Goal: Communication & Community: Connect with others

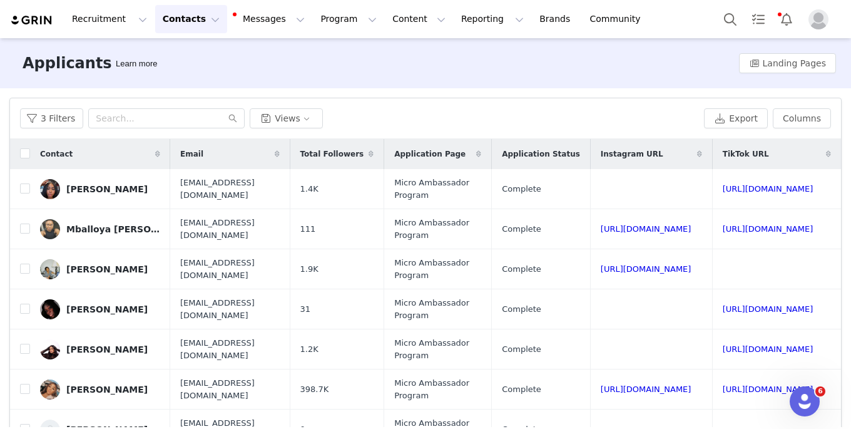
scroll to position [0, 74]
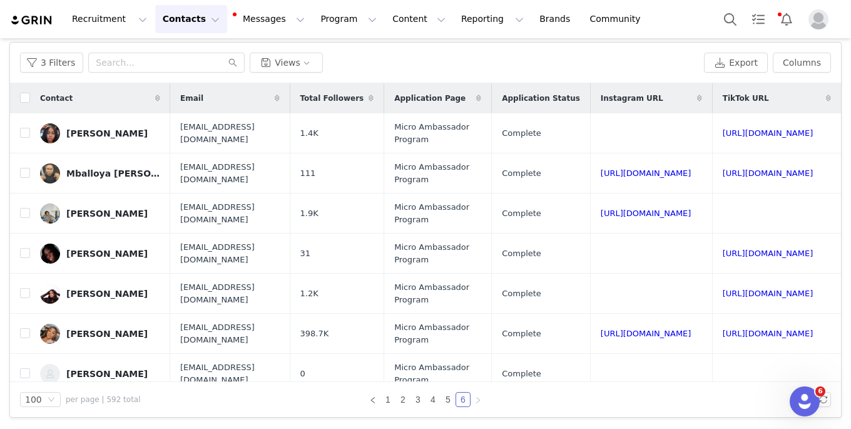
click at [816, 21] on img "Profile" at bounding box center [818, 19] width 20 height 20
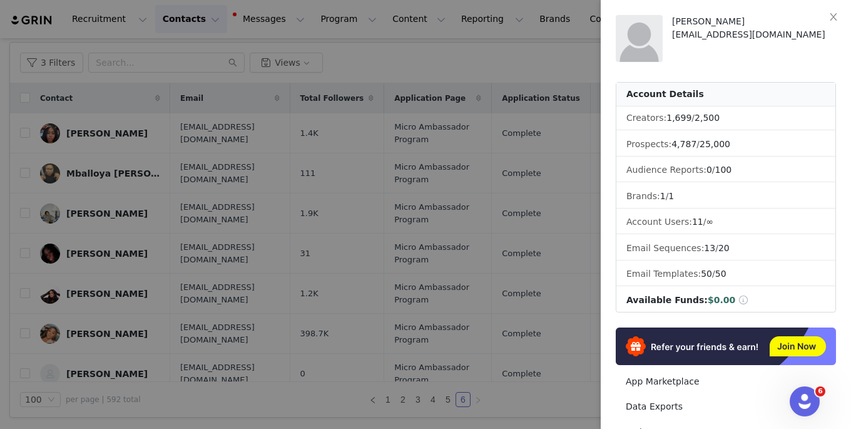
scroll to position [205, 0]
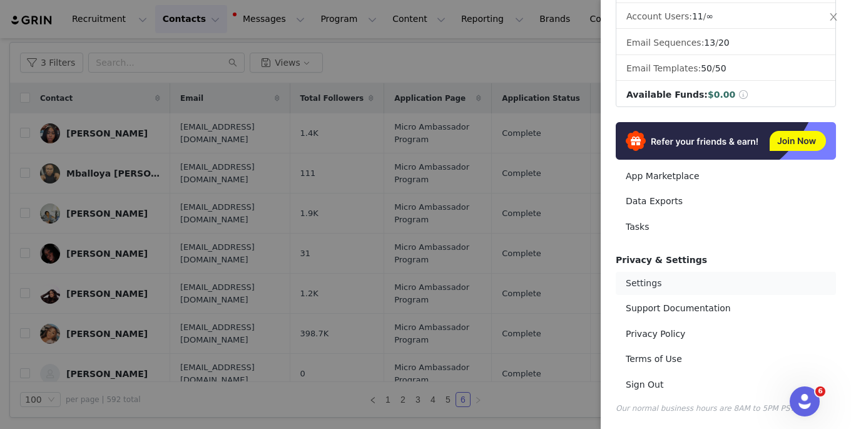
click at [651, 283] on link "Settings" at bounding box center [726, 283] width 220 height 23
select select "UTC"
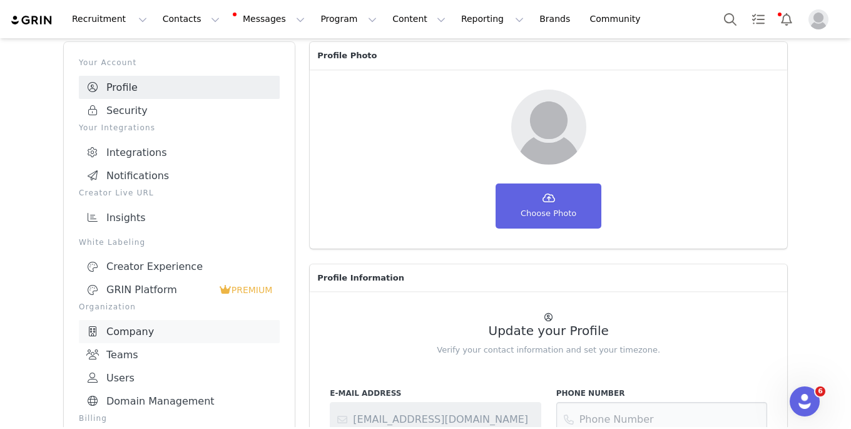
scroll to position [273, 0]
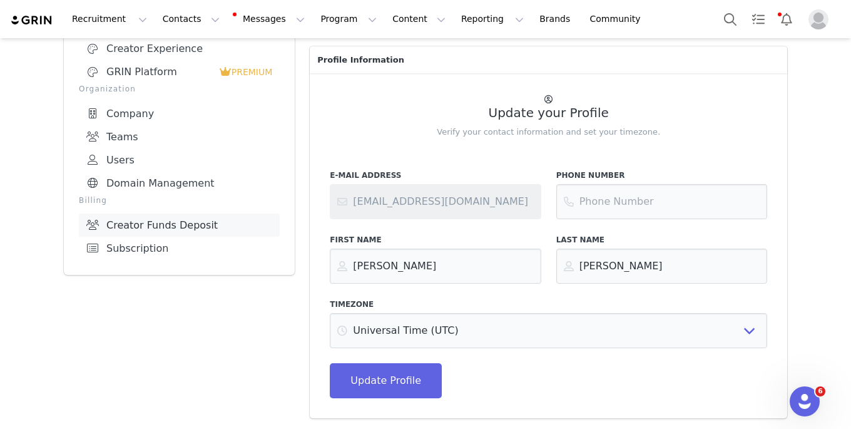
click at [148, 220] on link "Creator Funds Deposit" at bounding box center [179, 224] width 201 height 23
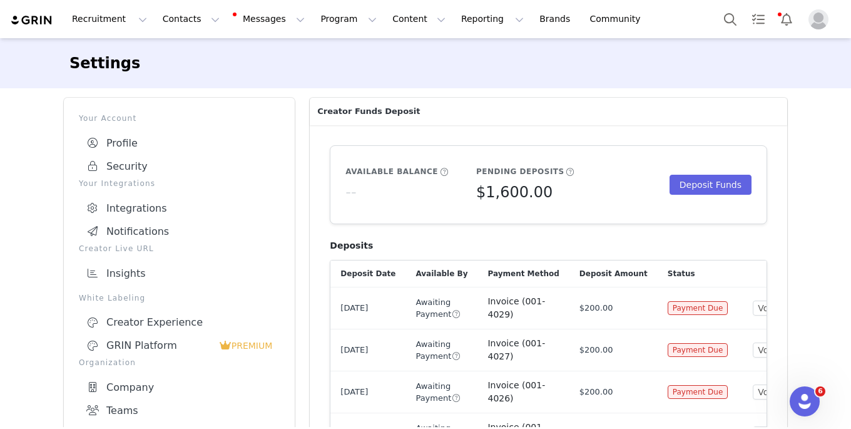
click at [693, 173] on div "Available Balance -- Pending Deposits $1,600.00 Deposit Funds" at bounding box center [548, 185] width 406 height 38
click at [693, 183] on button "Deposit Funds" at bounding box center [710, 185] width 82 height 20
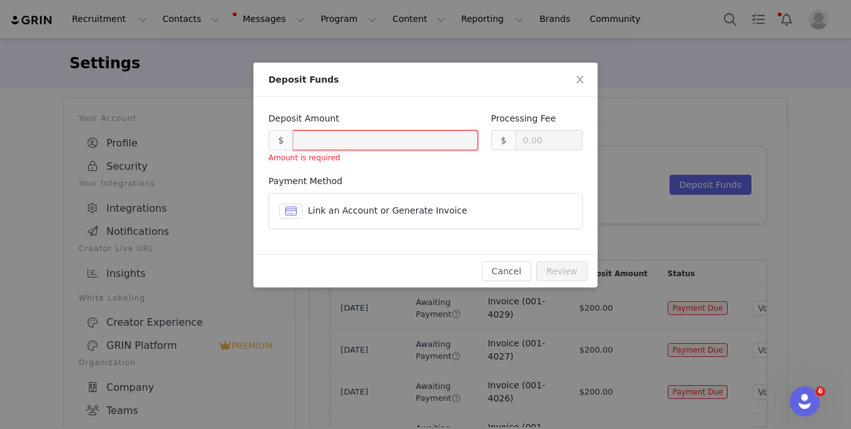
click at [423, 212] on span "Link an Account or Generate Invoice" at bounding box center [388, 210] width 160 height 10
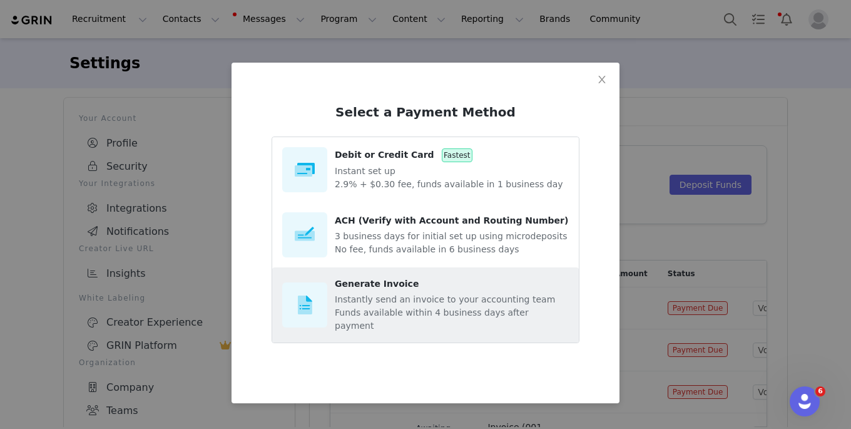
click at [454, 322] on article "Generate Invoice Instantly send an invoice to your accounting team Funds availa…" at bounding box center [425, 304] width 287 height 55
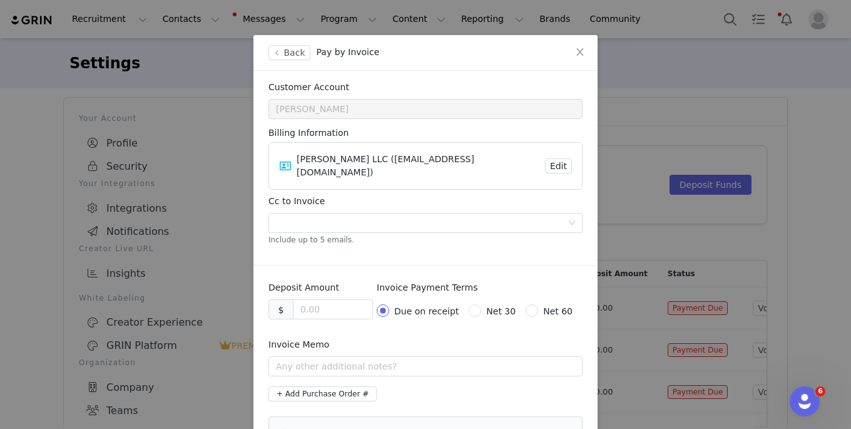
scroll to position [33, 0]
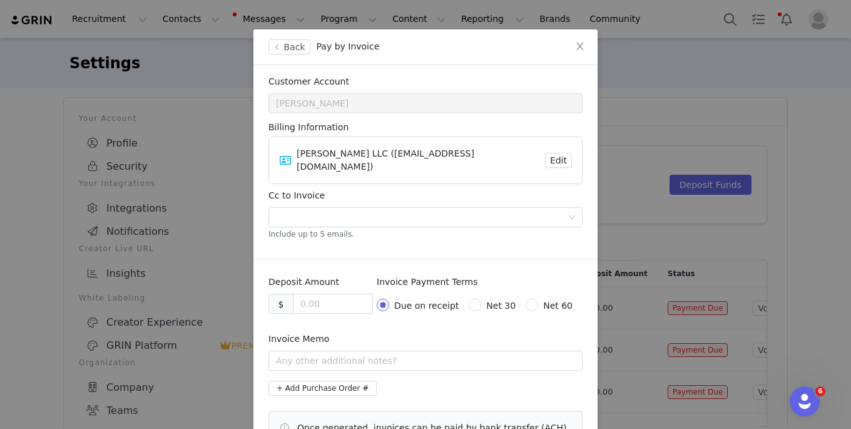
click at [486, 300] on span "Net 30" at bounding box center [500, 305] width 39 height 10
click at [477, 298] on input "Net 30" at bounding box center [473, 302] width 9 height 9
radio input "true"
radio input "false"
radio input "true"
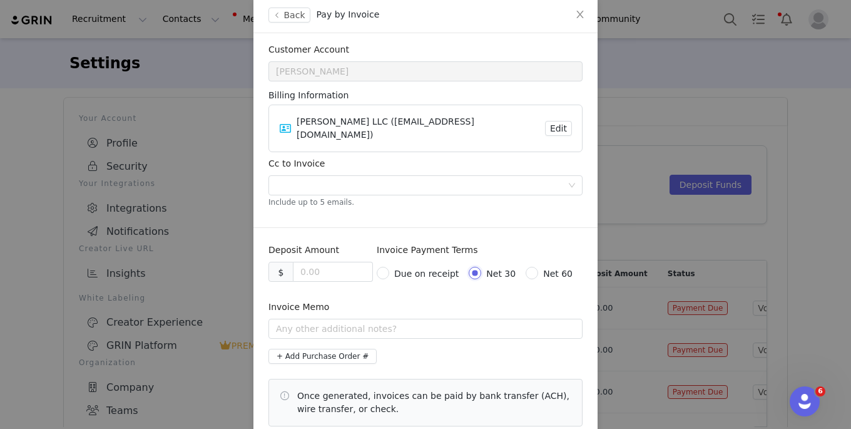
scroll to position [72, 0]
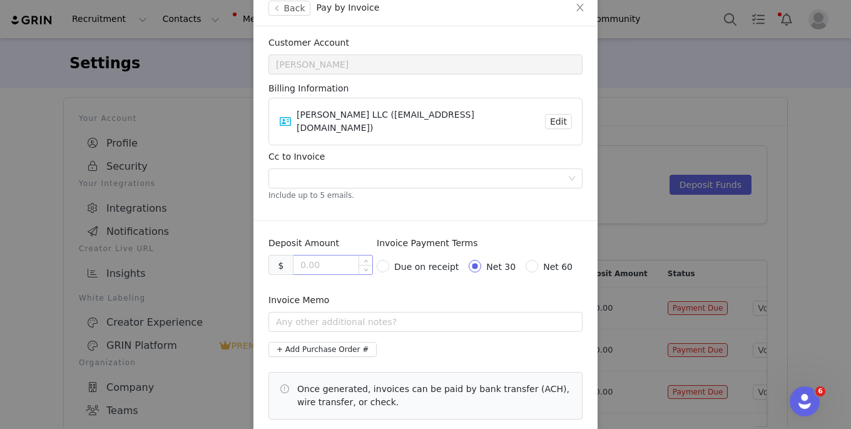
click at [303, 255] on div at bounding box center [332, 265] width 79 height 20
click at [312, 255] on input at bounding box center [332, 264] width 79 height 19
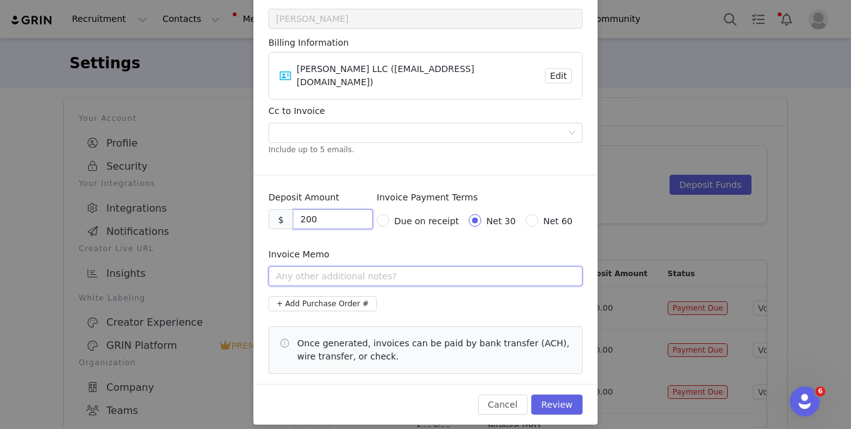
type input "200.00"
click at [337, 269] on input "text" at bounding box center [425, 276] width 314 height 20
type input "[PERSON_NAME] [DATE] UGC"
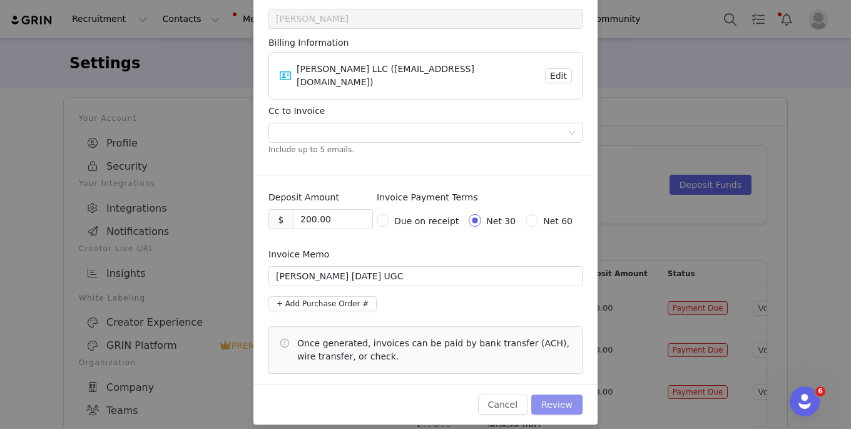
click at [572, 394] on button "Review" at bounding box center [556, 404] width 51 height 20
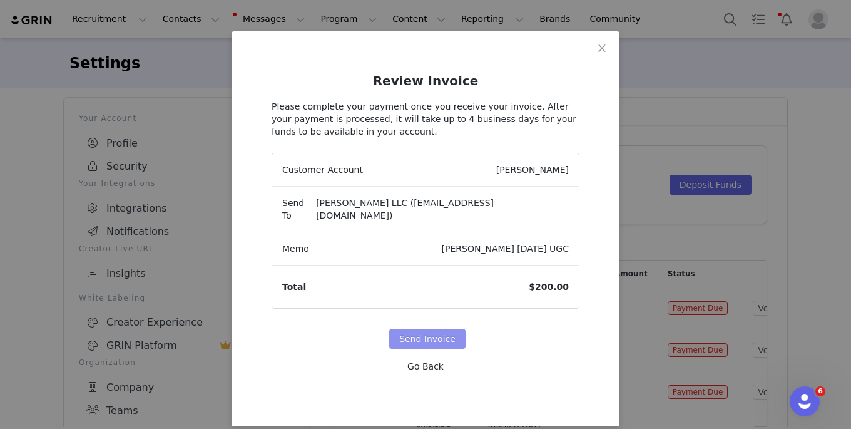
click at [423, 328] on button "Send Invoice" at bounding box center [427, 338] width 76 height 20
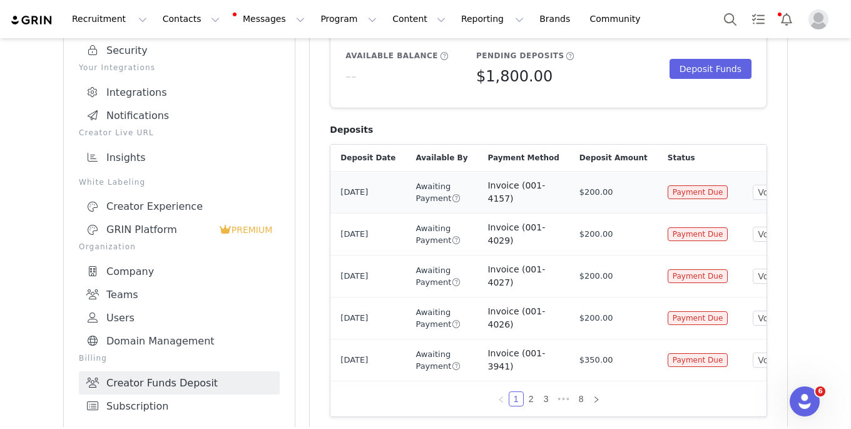
scroll to position [0, 32]
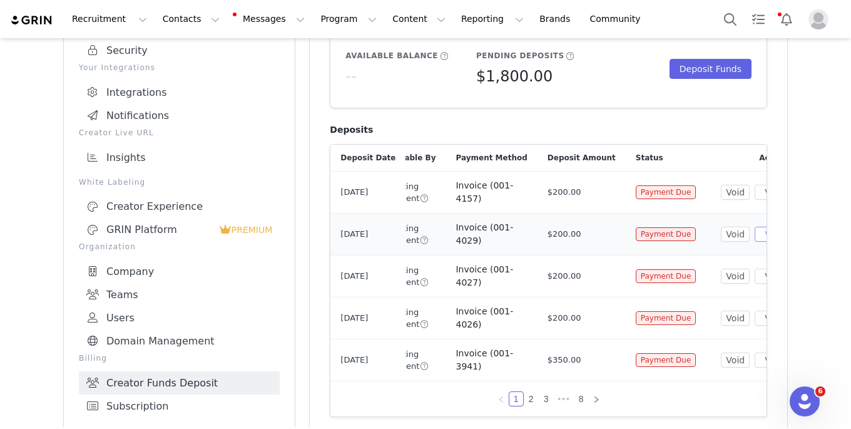
click at [754, 239] on button "View" at bounding box center [774, 233] width 41 height 15
click at [754, 274] on button "View" at bounding box center [774, 275] width 41 height 15
click at [754, 361] on button "View" at bounding box center [774, 359] width 41 height 15
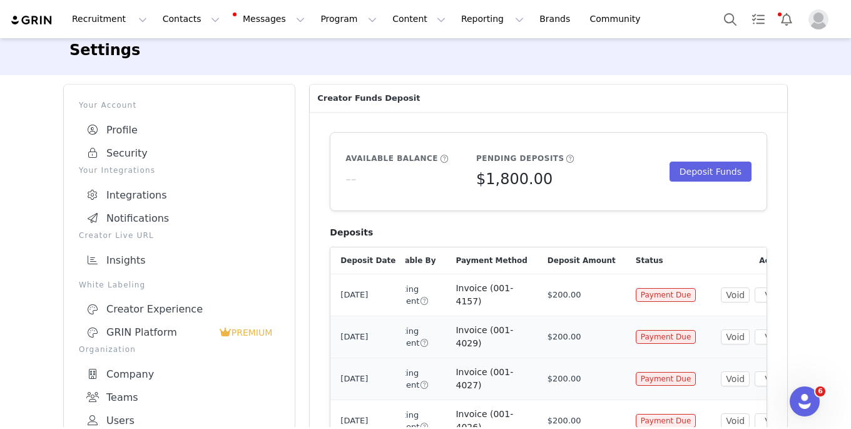
scroll to position [0, 0]
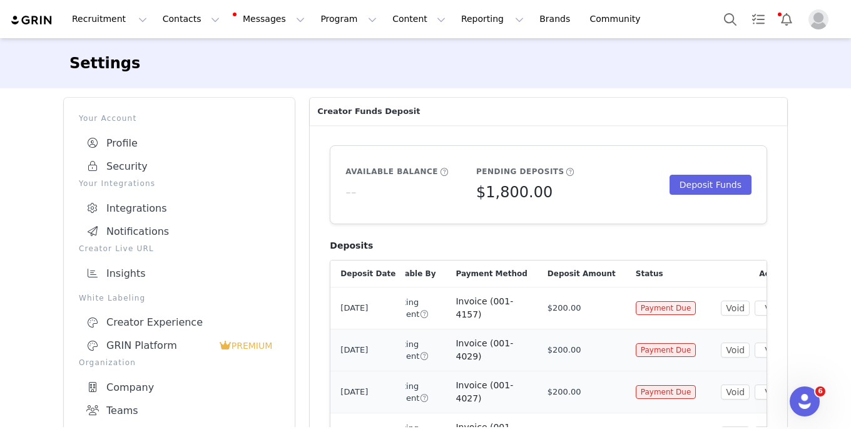
click at [29, 22] on img at bounding box center [32, 20] width 44 height 12
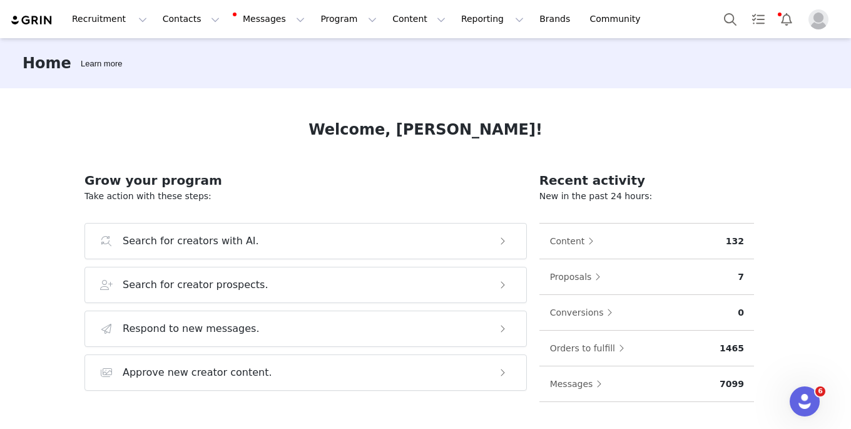
click at [815, 21] on img "Profile" at bounding box center [818, 19] width 20 height 20
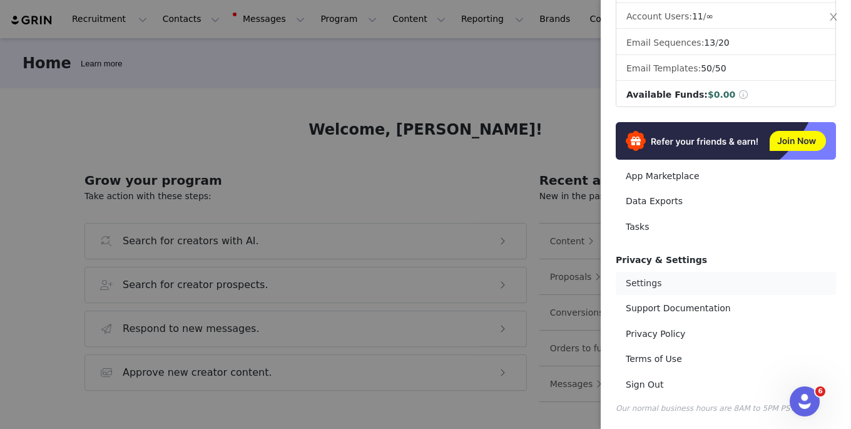
click at [658, 285] on link "Settings" at bounding box center [726, 283] width 220 height 23
select select "UTC"
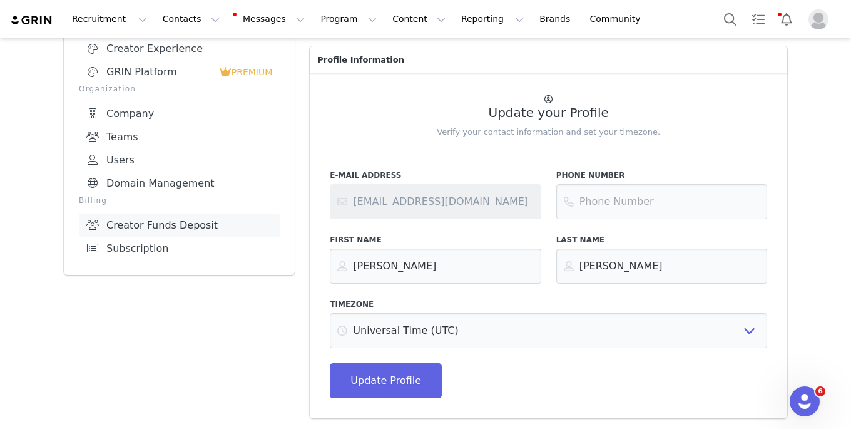
click at [170, 216] on link "Creator Funds Deposit" at bounding box center [179, 224] width 201 height 23
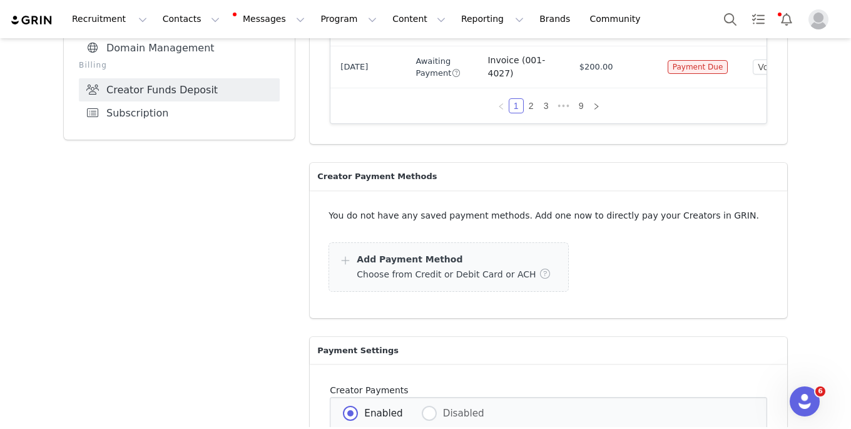
scroll to position [415, 0]
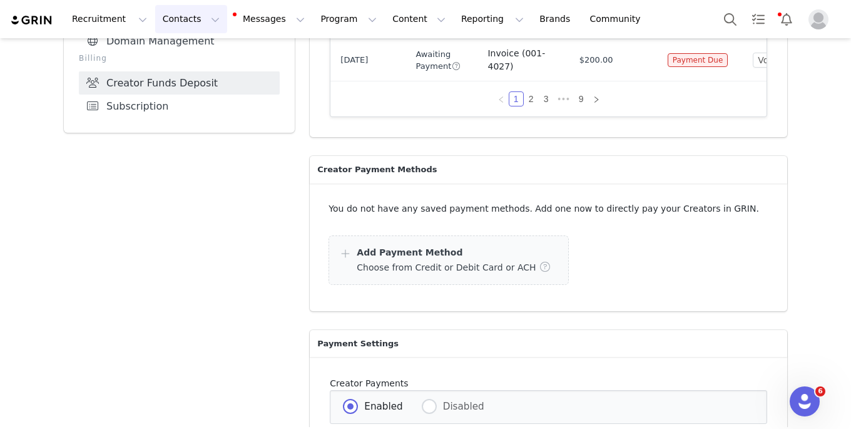
click at [176, 14] on button "Contacts Contacts" at bounding box center [191, 19] width 72 height 28
click at [202, 99] on div "Applicants" at bounding box center [196, 101] width 84 height 13
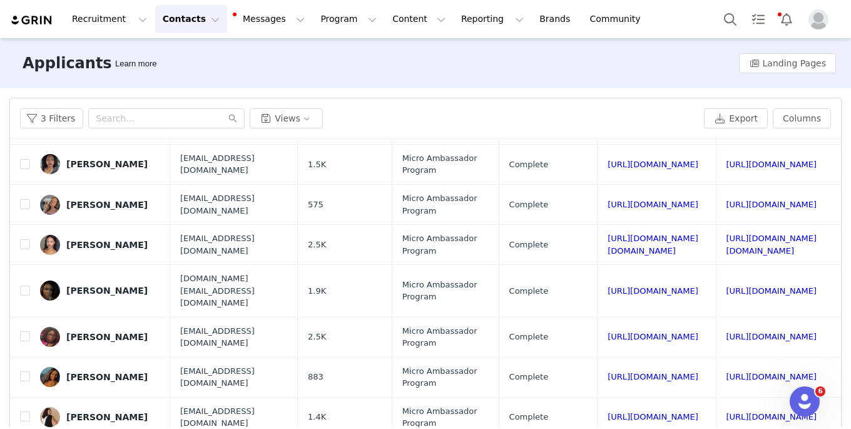
scroll to position [56, 0]
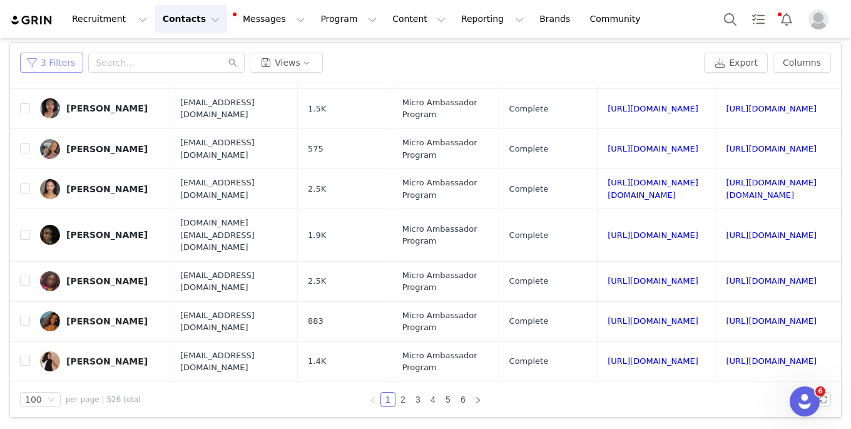
click at [69, 70] on button "3 Filters" at bounding box center [51, 63] width 63 height 20
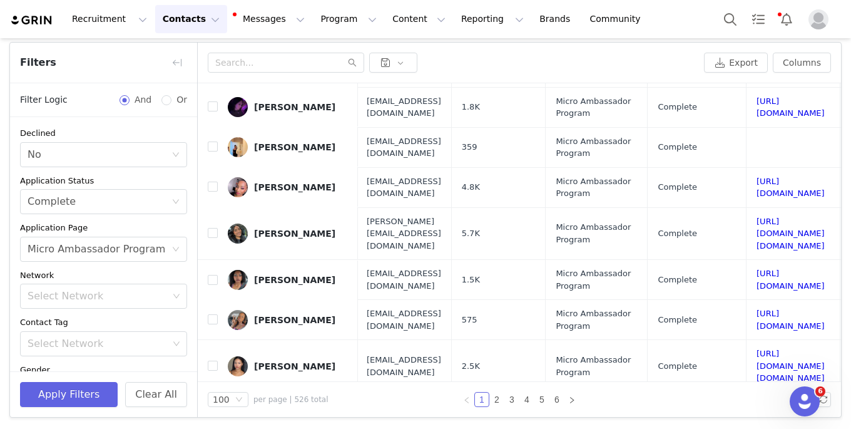
scroll to position [130, 0]
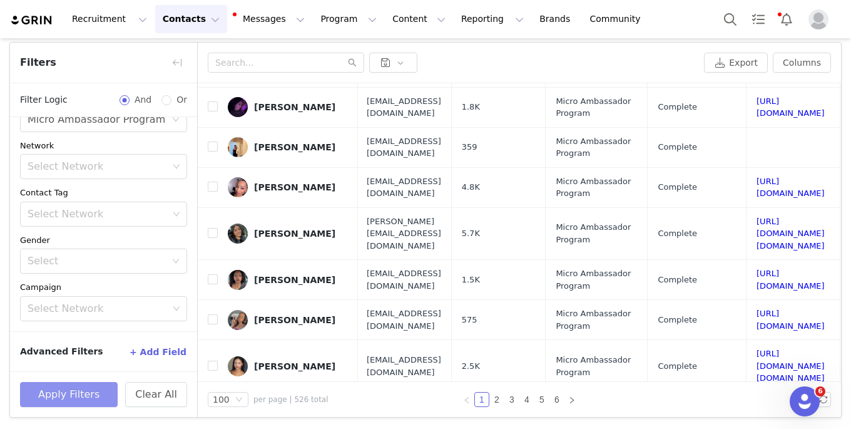
click at [81, 396] on button "Apply Filters" at bounding box center [69, 394] width 98 height 25
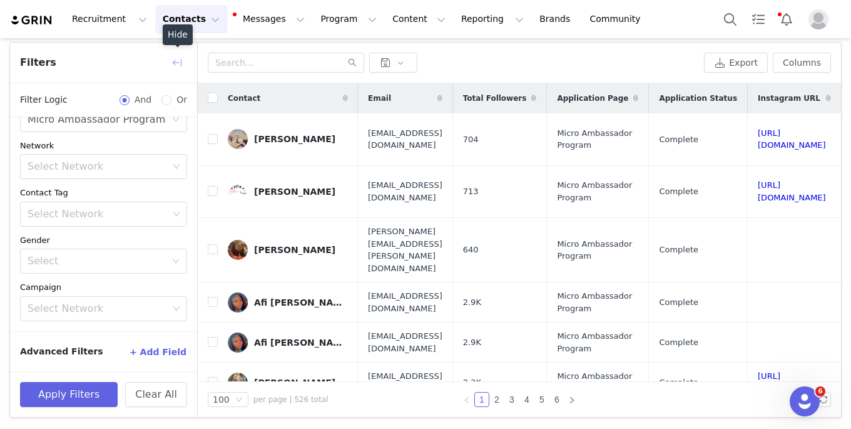
click at [175, 58] on button "button" at bounding box center [177, 63] width 20 height 20
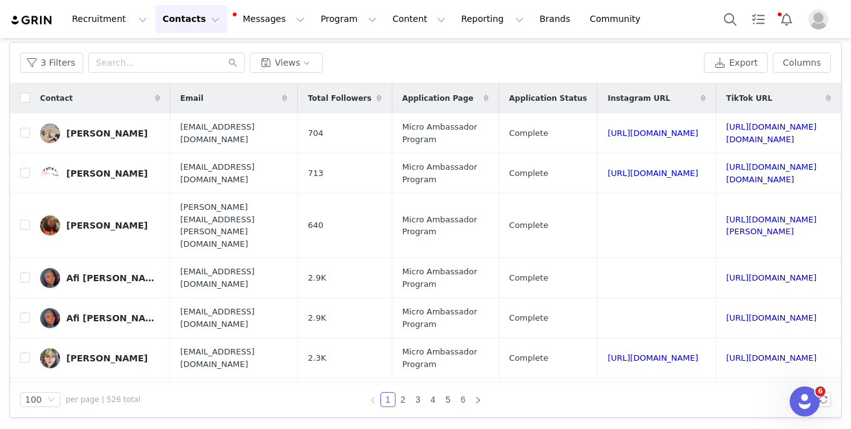
click at [462, 397] on link "6" at bounding box center [463, 399] width 14 height 14
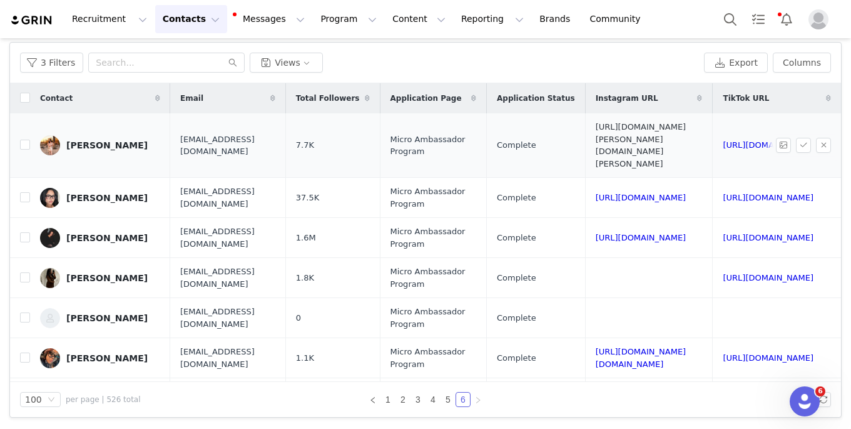
click at [625, 130] on link "[URL][DOMAIN_NAME][PERSON_NAME][DOMAIN_NAME][PERSON_NAME]" at bounding box center [641, 145] width 91 height 46
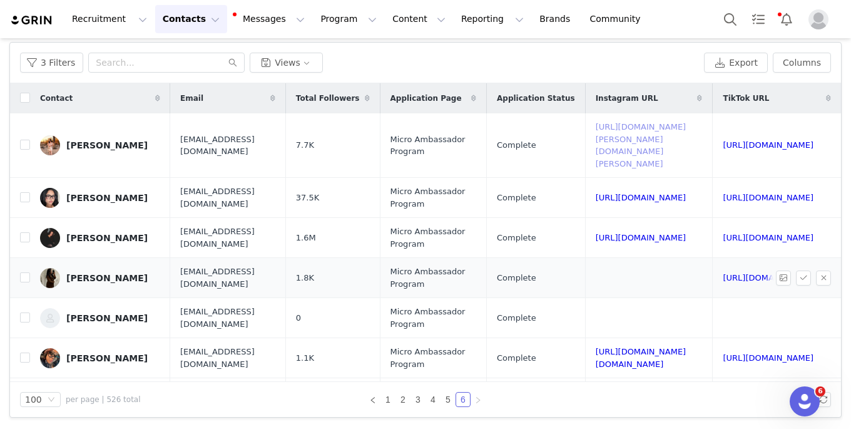
scroll to position [0, 145]
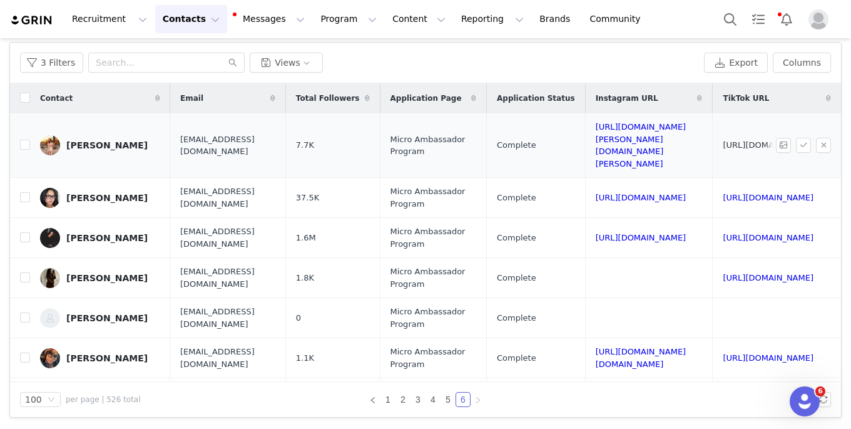
click at [723, 140] on link "[URL][DOMAIN_NAME]" at bounding box center [768, 144] width 91 height 9
click at [26, 140] on input "checkbox" at bounding box center [25, 145] width 10 height 10
checkbox input "true"
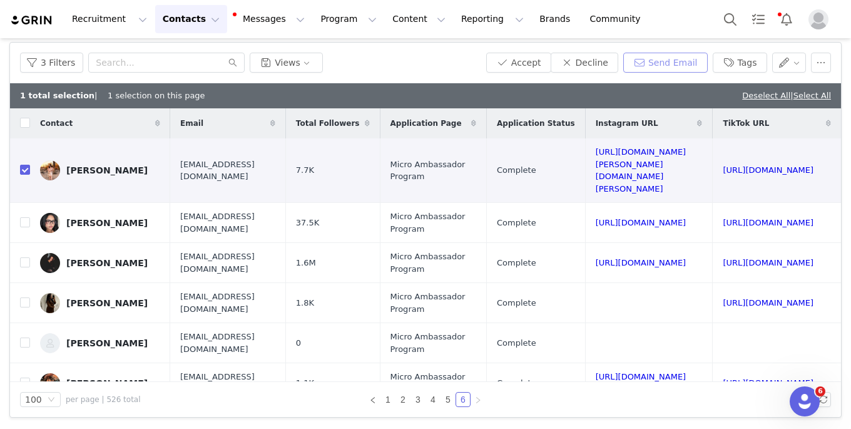
click at [646, 66] on button "Send Email" at bounding box center [665, 63] width 84 height 20
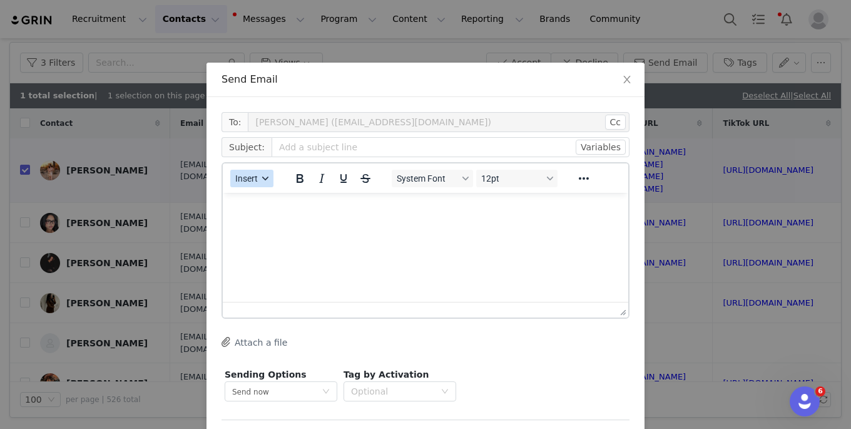
scroll to position [0, 0]
click at [263, 182] on button "Insert" at bounding box center [251, 179] width 43 height 18
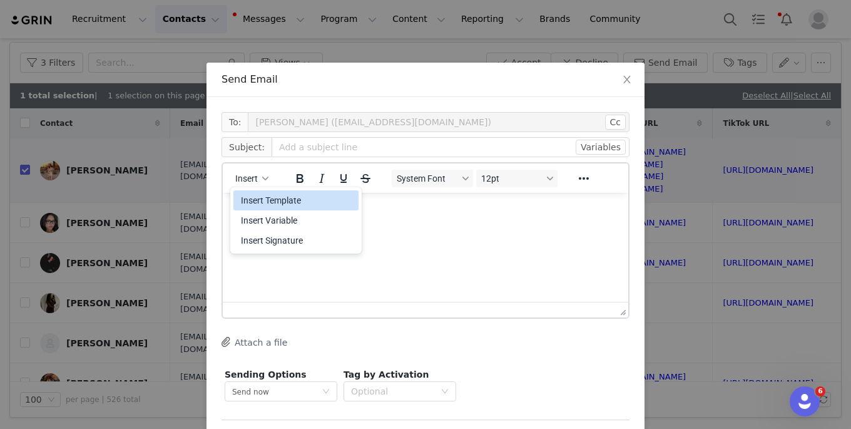
click at [267, 190] on div "Insert Template" at bounding box center [295, 200] width 125 height 20
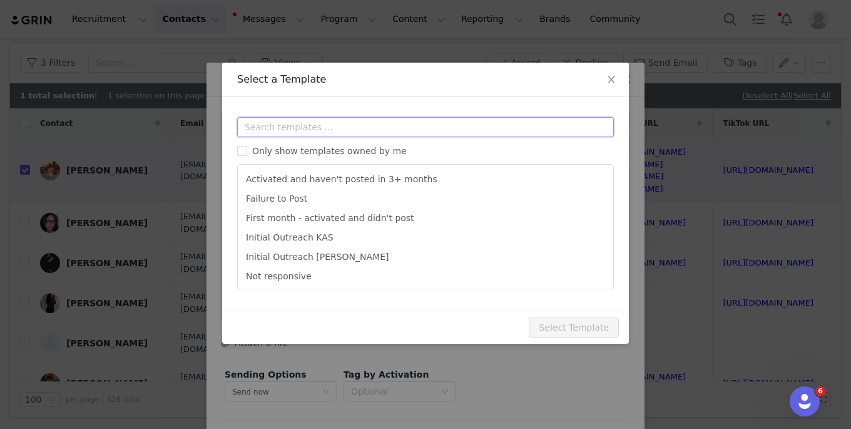
click at [270, 126] on input "text" at bounding box center [425, 127] width 377 height 20
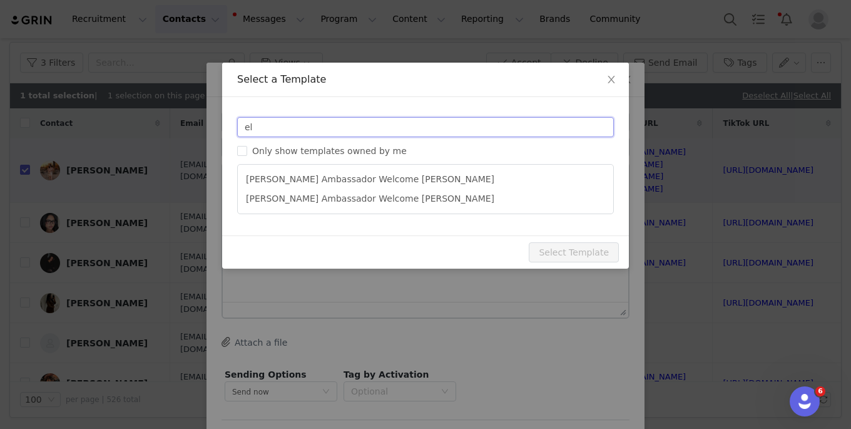
type input "e"
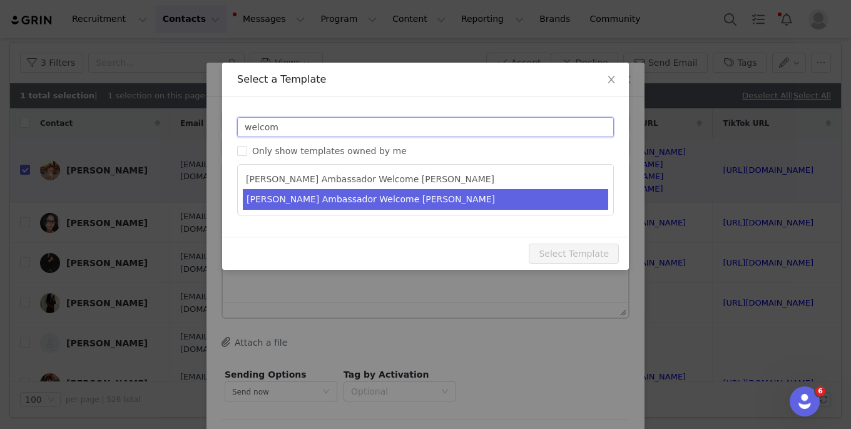
type input "welcom"
type input "[PERSON_NAME] Ambassador | Welcome, it's about damn time!"
click at [305, 201] on li "[PERSON_NAME] Ambassador Welcome [PERSON_NAME]" at bounding box center [425, 199] width 365 height 21
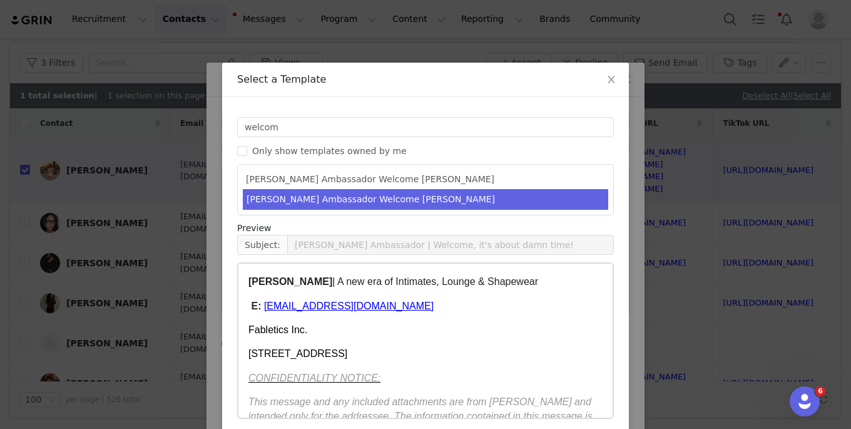
scroll to position [389, 0]
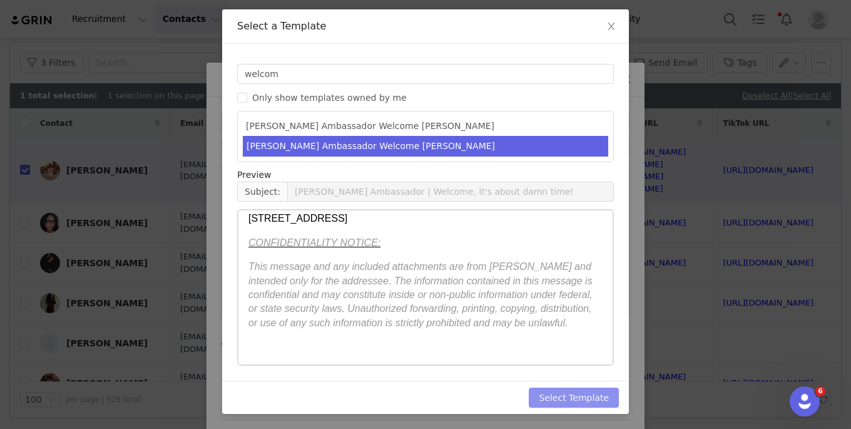
click at [567, 402] on button "Select Template" at bounding box center [574, 397] width 90 height 20
type input "[PERSON_NAME] Ambassador | Welcome, it's about damn time!"
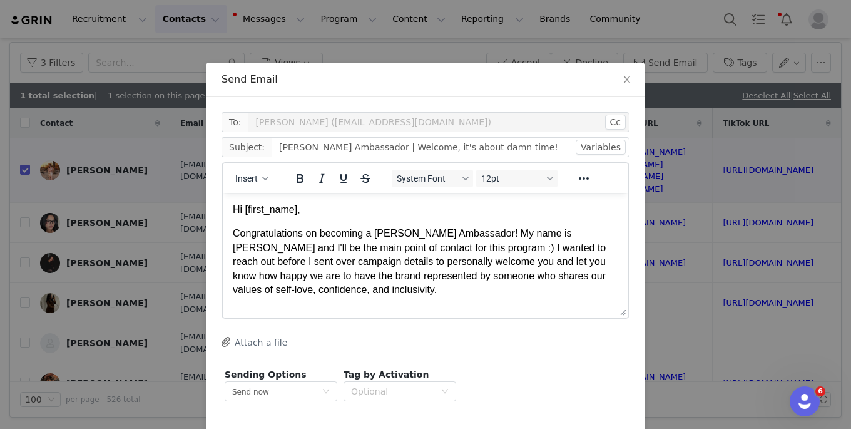
scroll to position [0, 0]
click at [571, 240] on p "Congratulations on becoming a [PERSON_NAME] Ambassador! My name is [PERSON_NAME…" at bounding box center [425, 261] width 385 height 70
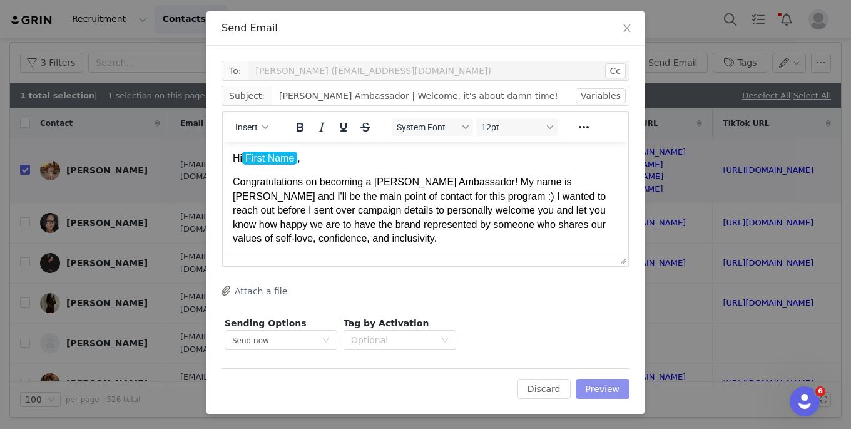
click at [608, 394] on button "Preview" at bounding box center [603, 388] width 54 height 20
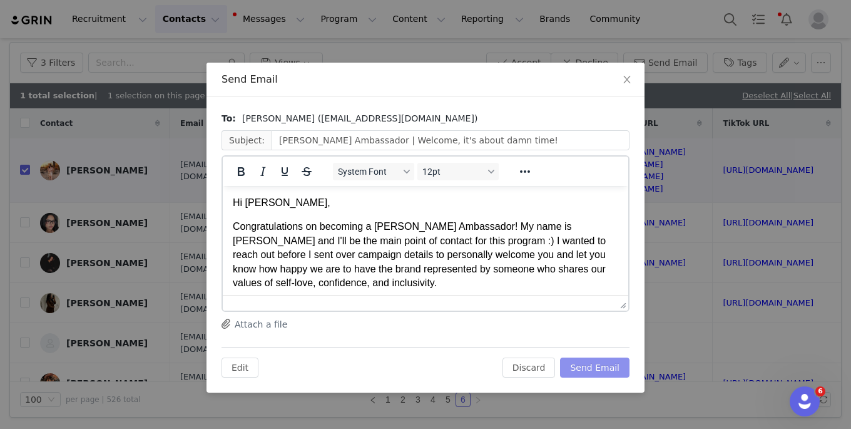
scroll to position [0, 0]
click at [594, 370] on button "Send Email" at bounding box center [594, 367] width 69 height 20
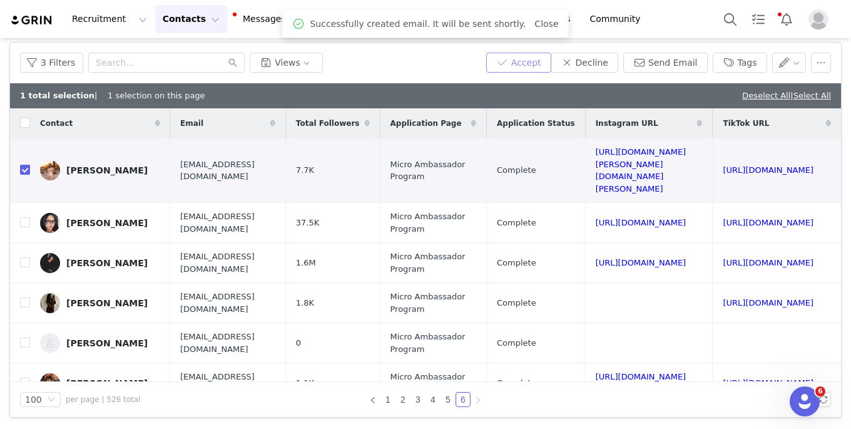
click at [529, 64] on button "Accept" at bounding box center [518, 63] width 65 height 20
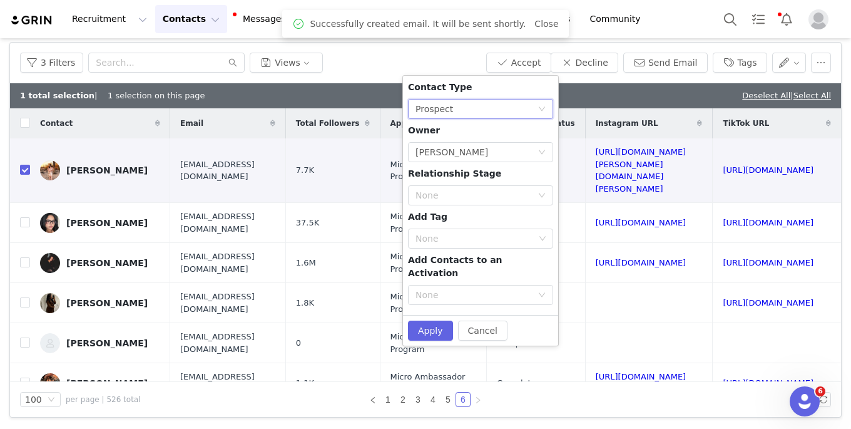
click at [490, 107] on div "None Prospect" at bounding box center [476, 108] width 122 height 19
click at [484, 153] on li "Creator" at bounding box center [480, 154] width 145 height 20
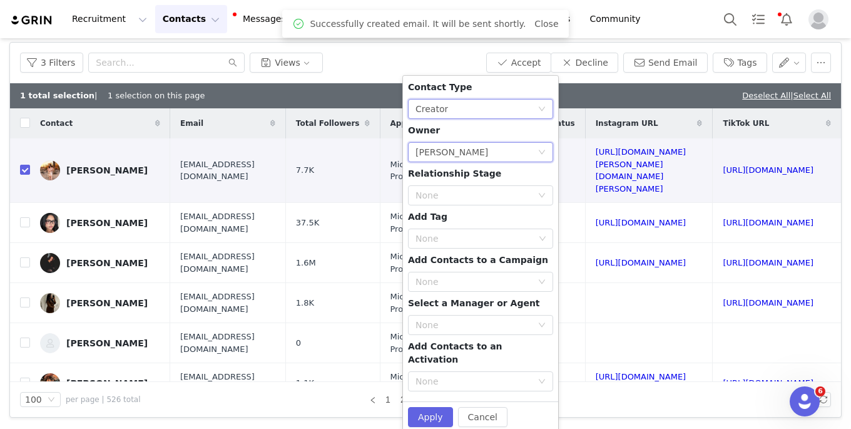
click at [459, 155] on div "Select Owner [PERSON_NAME]" at bounding box center [476, 152] width 122 height 19
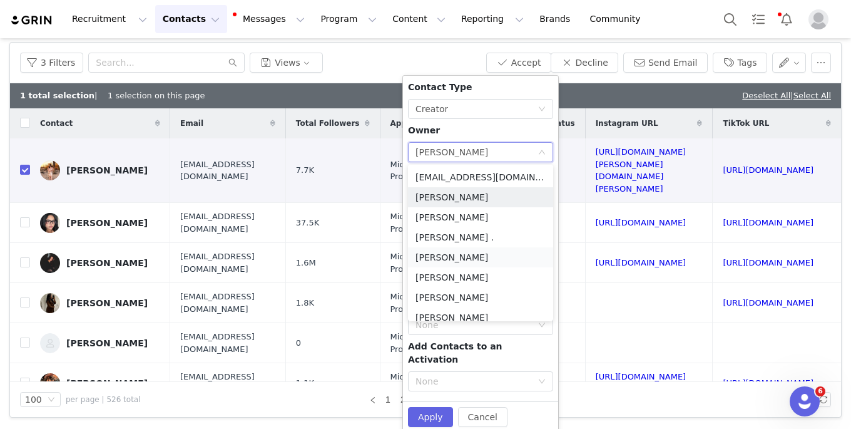
click at [465, 253] on li "[PERSON_NAME]" at bounding box center [480, 257] width 145 height 20
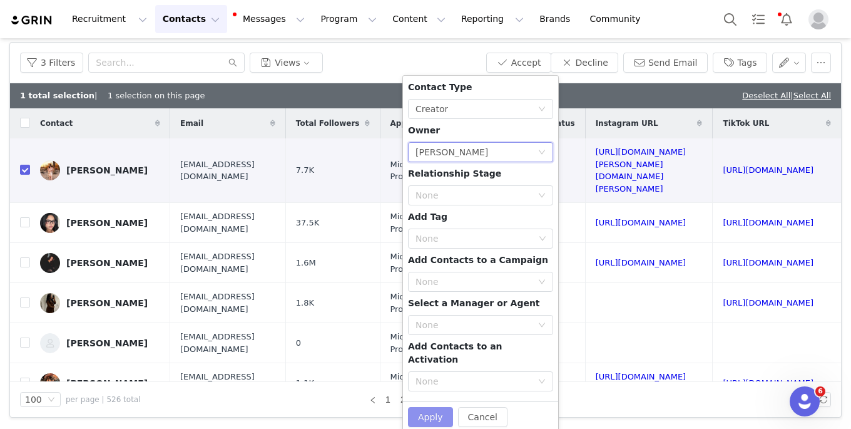
click at [439, 407] on button "Apply" at bounding box center [430, 417] width 45 height 20
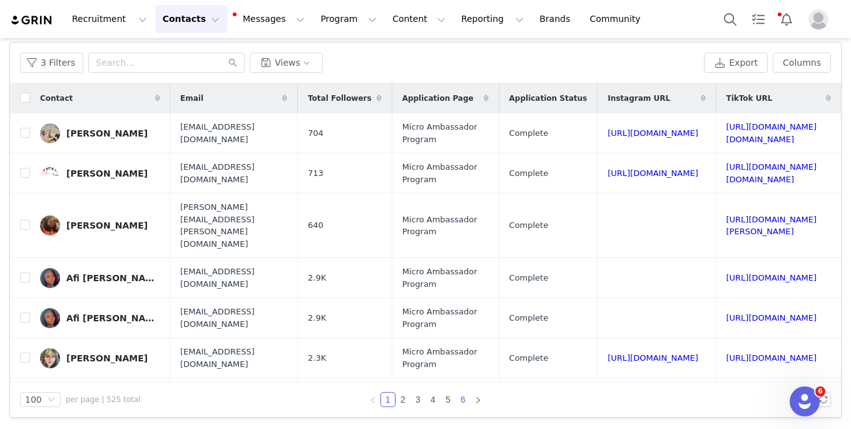
click at [467, 404] on link "6" at bounding box center [463, 399] width 14 height 14
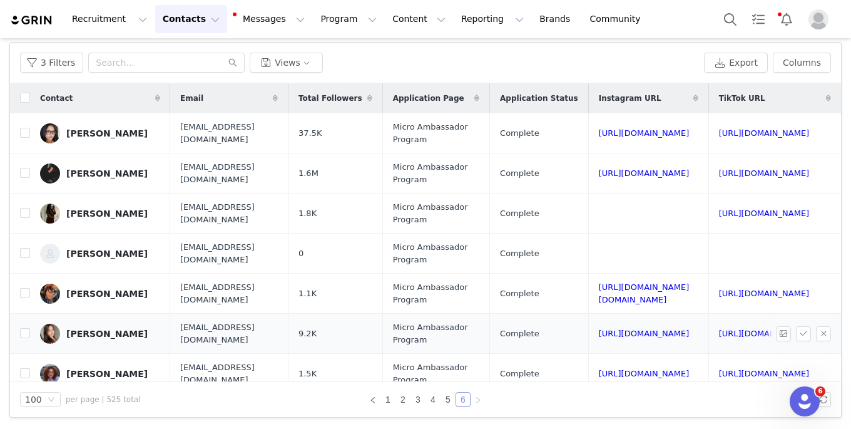
scroll to position [0, 10]
click at [610, 135] on link "[URL][DOMAIN_NAME]" at bounding box center [644, 132] width 91 height 9
click at [724, 133] on link "[URL][DOMAIN_NAME]" at bounding box center [764, 132] width 91 height 9
click at [23, 135] on input "checkbox" at bounding box center [25, 133] width 10 height 10
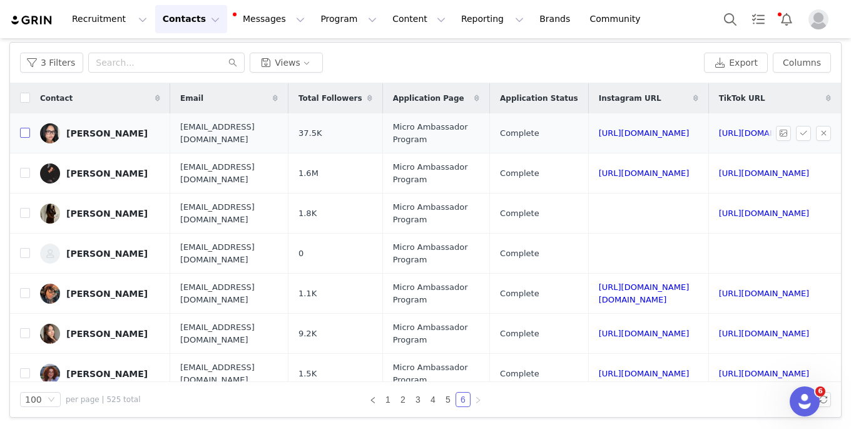
checkbox input "true"
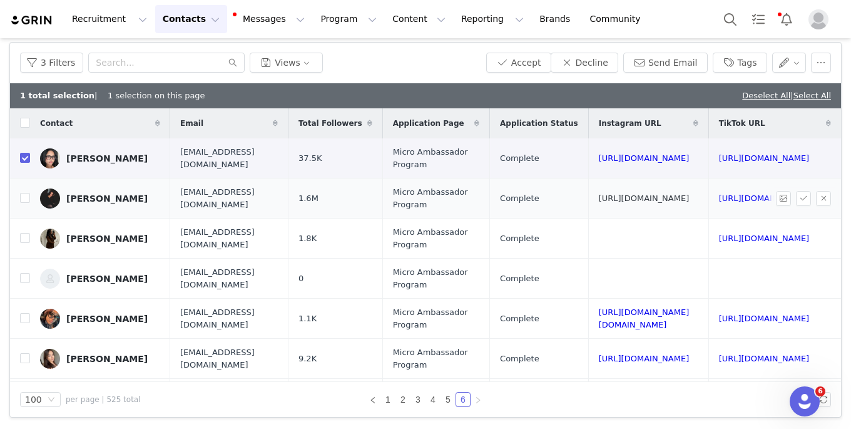
click at [599, 199] on link "[URL][DOMAIN_NAME]" at bounding box center [644, 197] width 91 height 9
click at [26, 195] on input "checkbox" at bounding box center [25, 198] width 10 height 10
checkbox input "true"
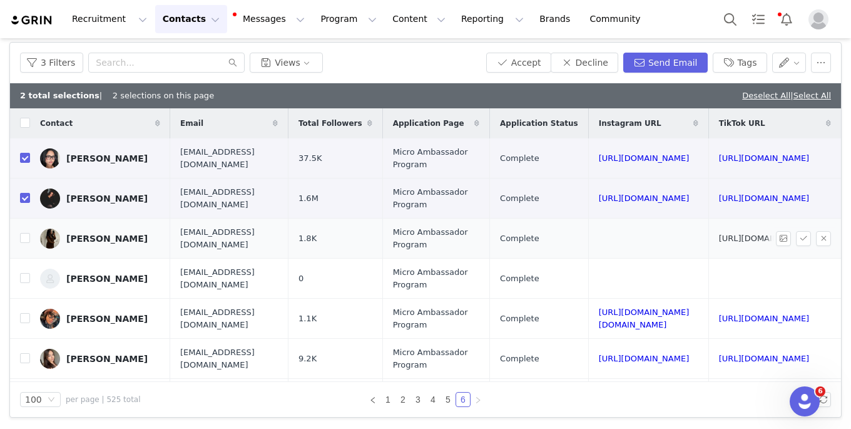
click at [731, 237] on link "[URL][DOMAIN_NAME]" at bounding box center [764, 237] width 91 height 9
click at [24, 236] on input "checkbox" at bounding box center [25, 238] width 10 height 10
checkbox input "true"
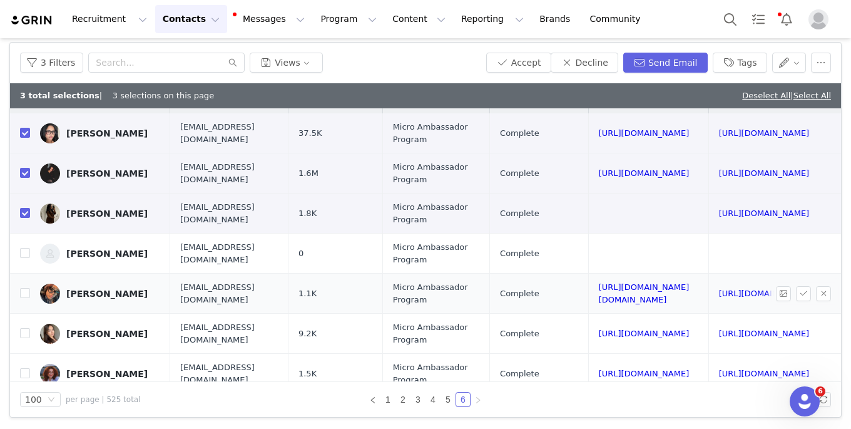
scroll to position [26, 86]
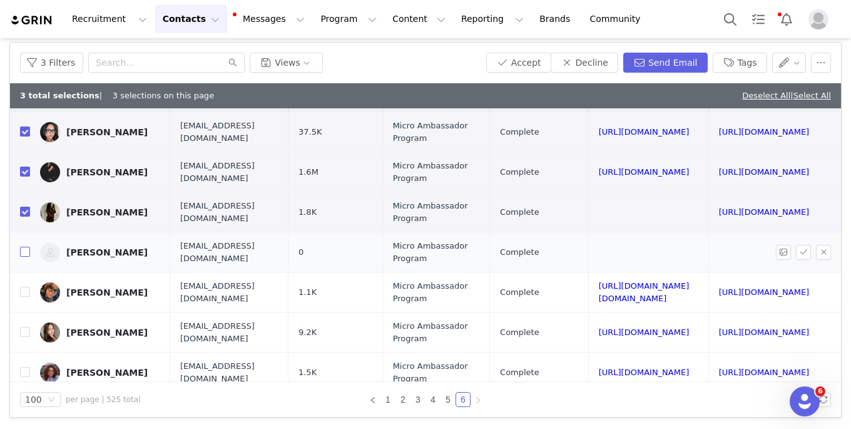
click at [27, 255] on input "checkbox" at bounding box center [25, 251] width 10 height 10
checkbox input "true"
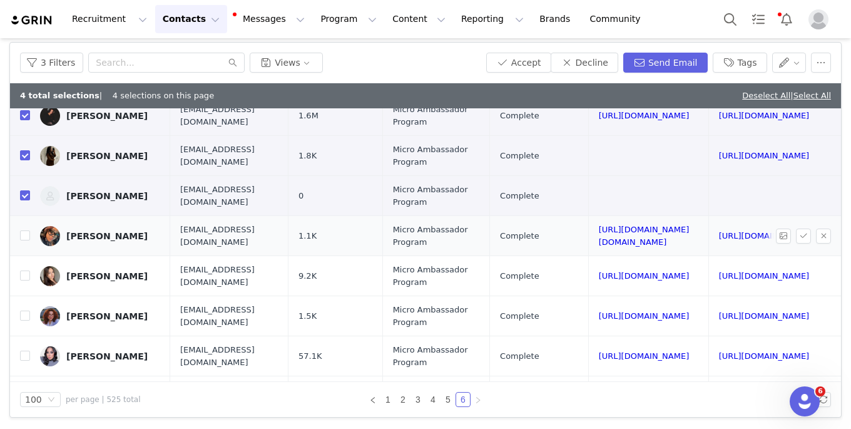
scroll to position [88, 86]
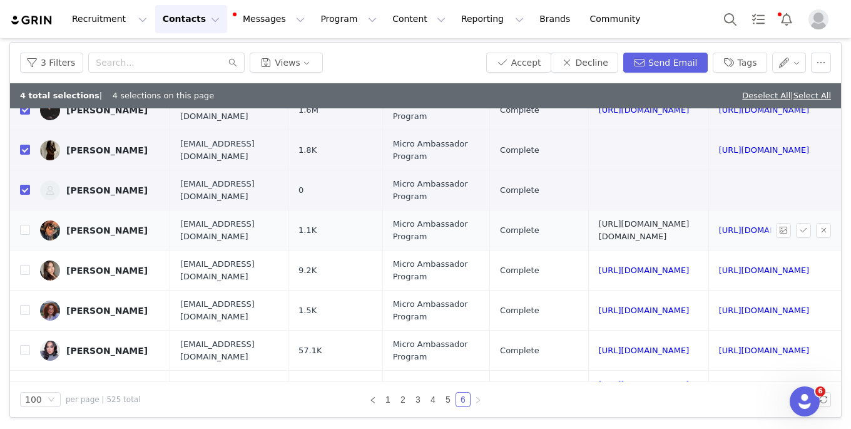
click at [599, 231] on link "[URL][DOMAIN_NAME][DOMAIN_NAME]" at bounding box center [644, 230] width 91 height 22
click at [26, 227] on input "checkbox" at bounding box center [25, 230] width 10 height 10
checkbox input "true"
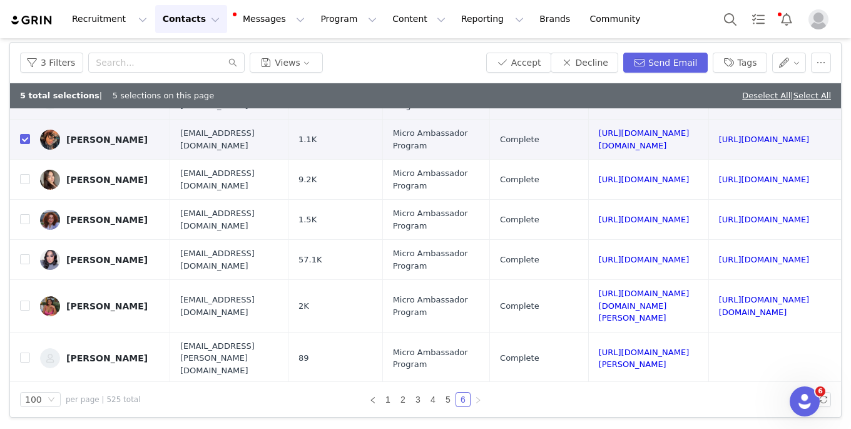
scroll to position [181, 86]
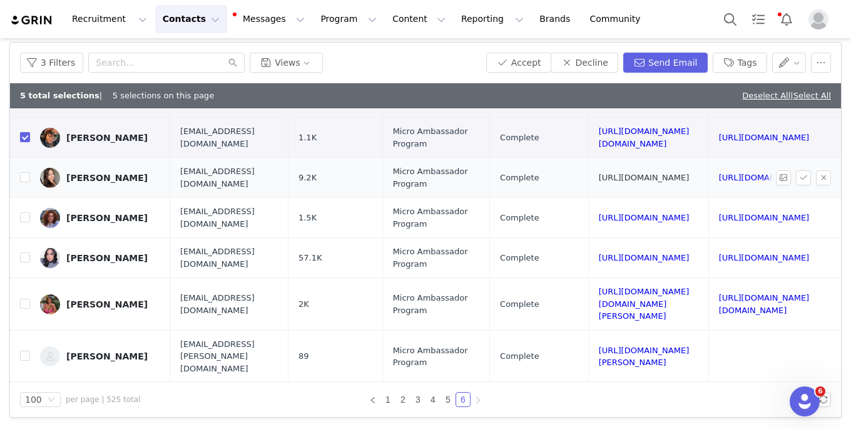
click at [599, 179] on link "[URL][DOMAIN_NAME]" at bounding box center [644, 177] width 91 height 9
